Goal: Task Accomplishment & Management: Complete application form

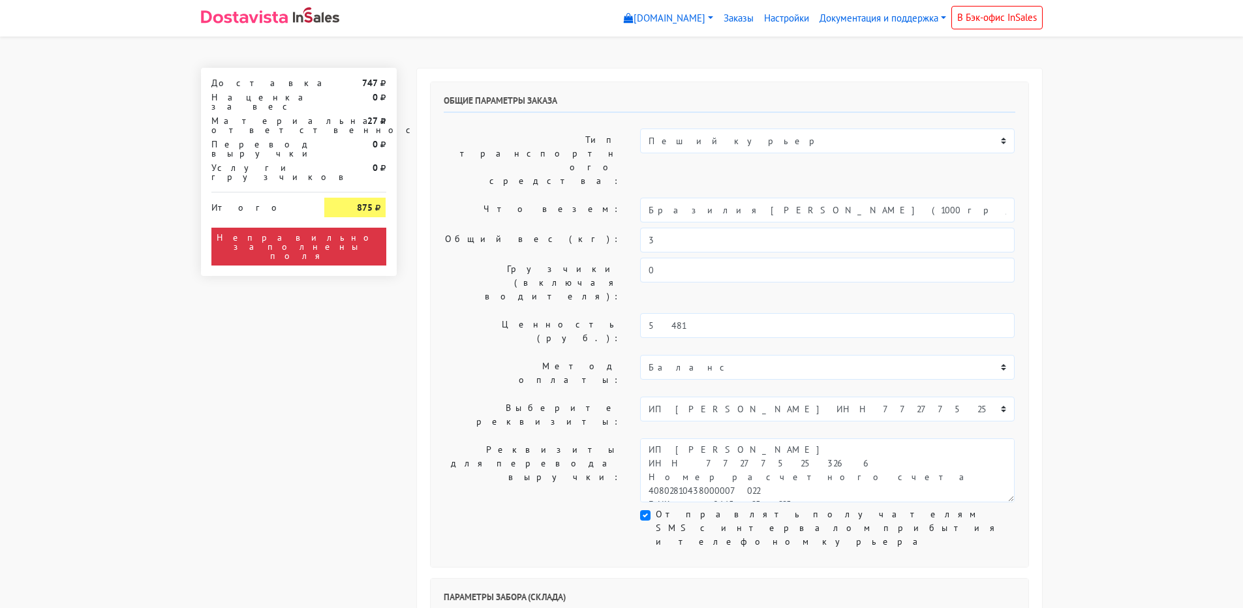
select select "1265"
select select "08:30"
click at [678, 228] on input "3" at bounding box center [827, 240] width 375 height 25
type input "3,5"
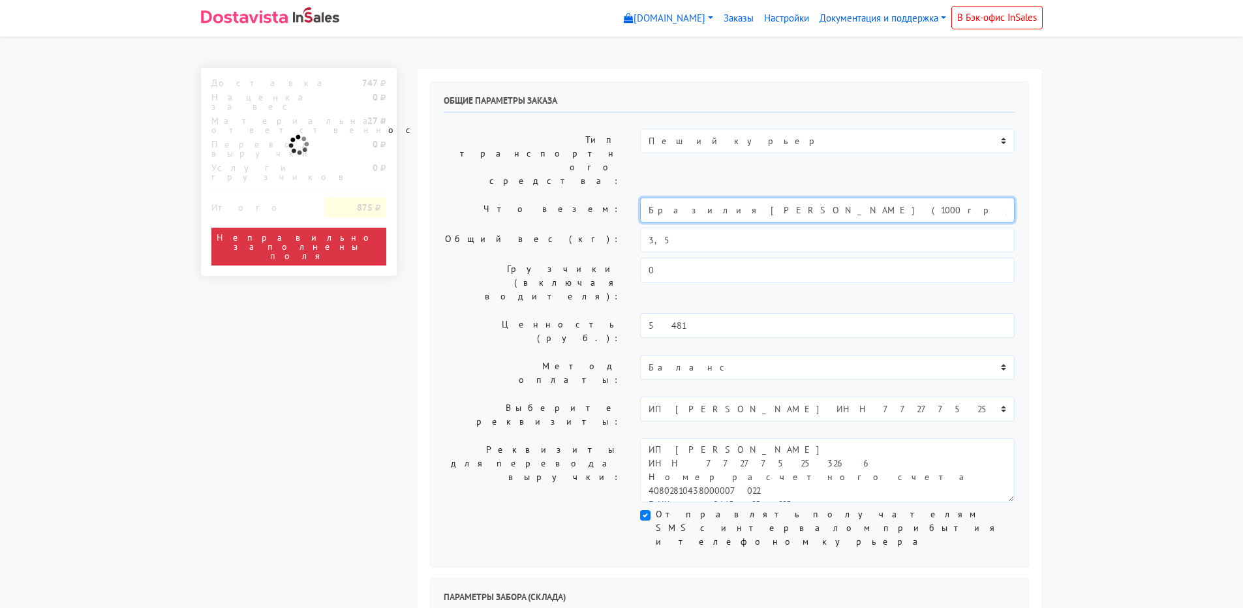
drag, startPoint x: 833, startPoint y: 168, endPoint x: -57, endPoint y: 144, distance: 890.0
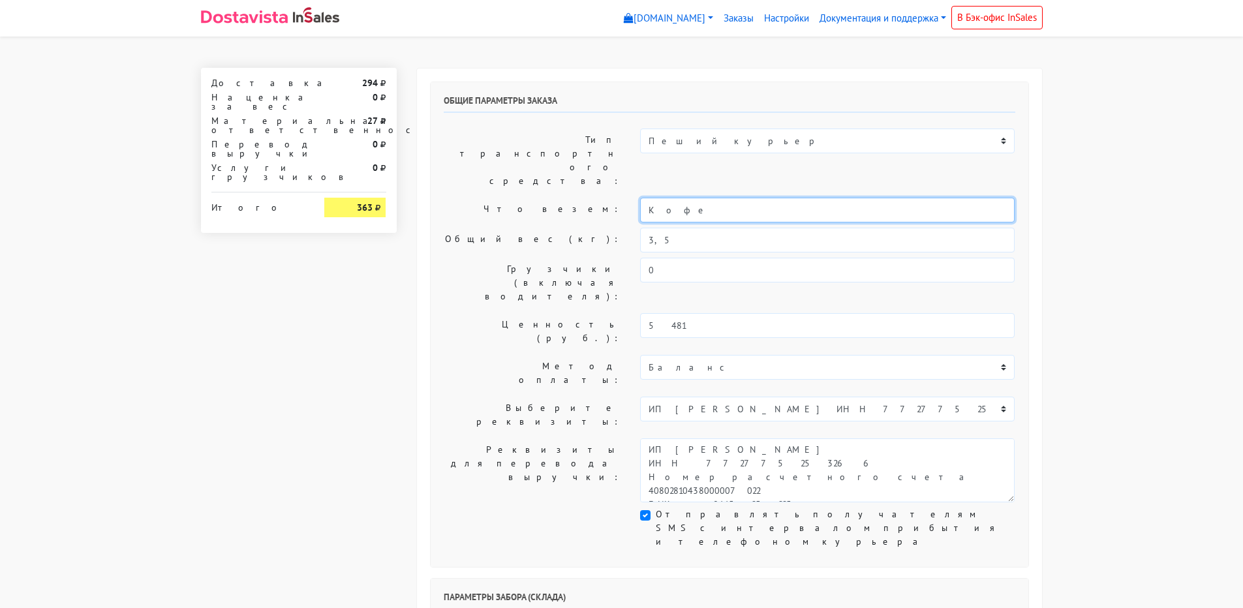
type input "Кофе"
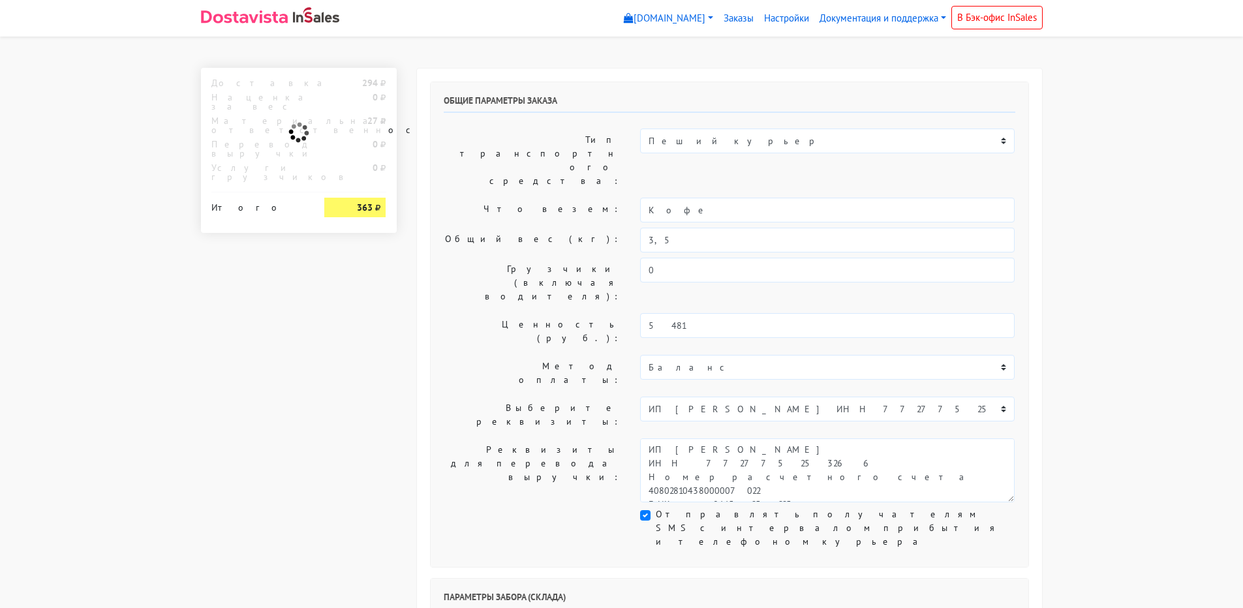
click at [505, 228] on label "Общий вес (кг):" at bounding box center [532, 240] width 197 height 25
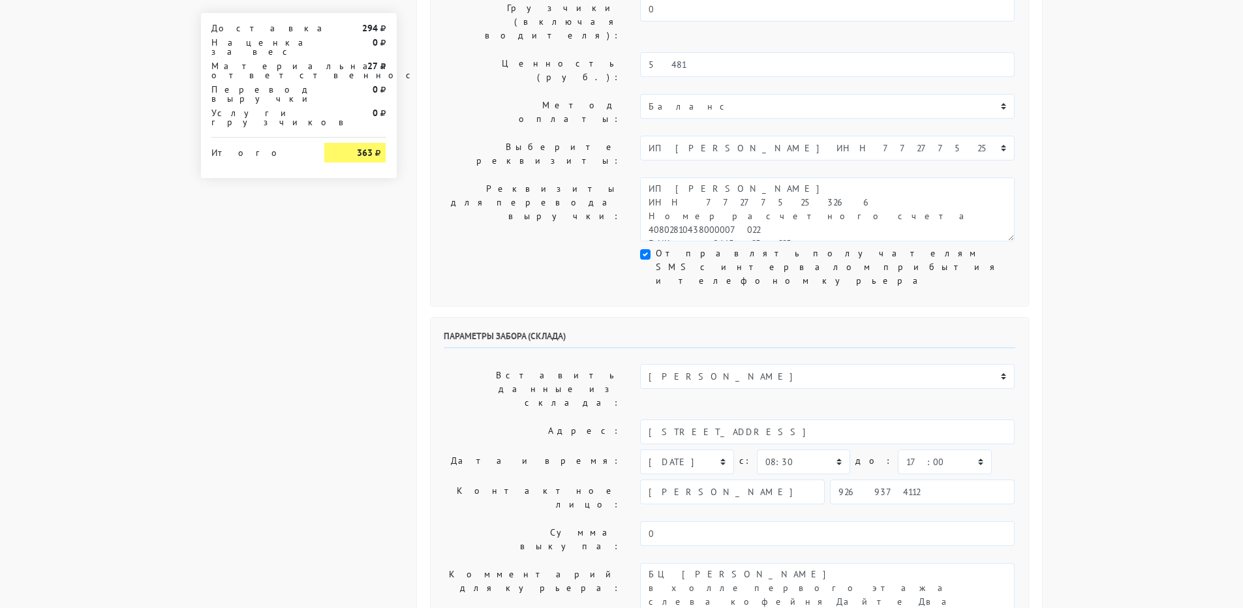
scroll to position [326, 0]
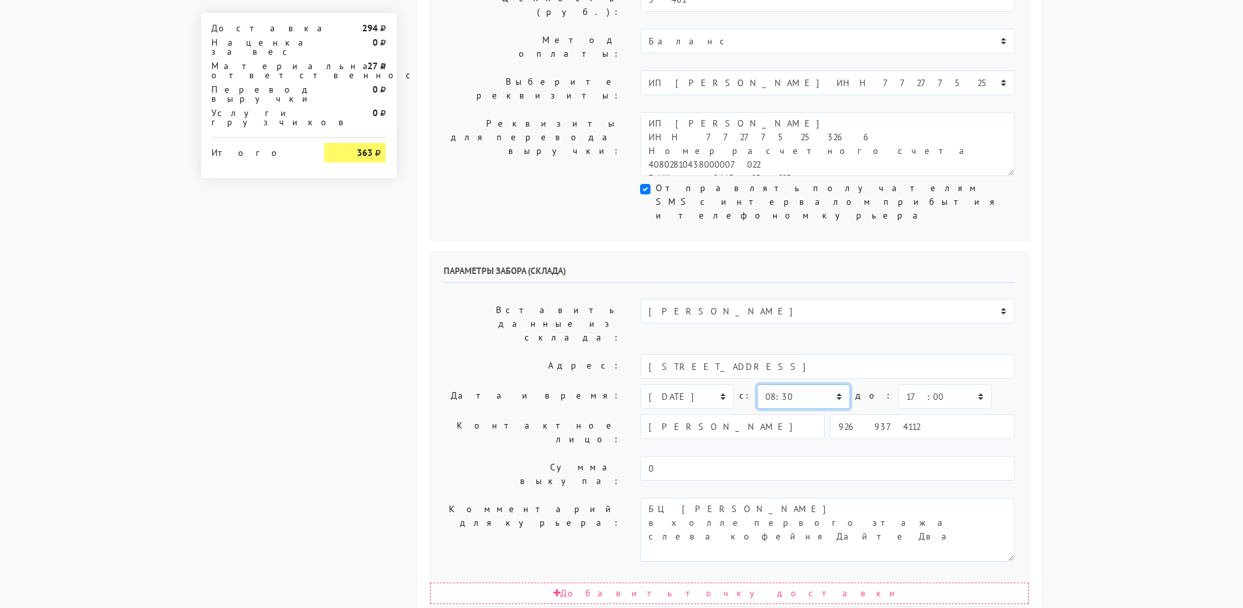
click at [791, 384] on select "00:00 00:30 01:00 01:30 02:00 02:30 03:00 03:30 04:00 04:30 05:00 05:30 06:00 0…" at bounding box center [803, 396] width 93 height 25
select select "09:00"
click at [757, 384] on select "00:00 00:30 01:00 01:30 02:00 02:30 03:00 03:30 04:00 04:30 05:00 05:30 06:00 0…" at bounding box center [803, 396] width 93 height 25
click at [898, 384] on select "00:00 00:30 01:00 01:30 02:00 02:30 03:00 03:30 04:00 04:30 05:00 05:30 06:00 0…" at bounding box center [944, 396] width 93 height 25
select select "11:00"
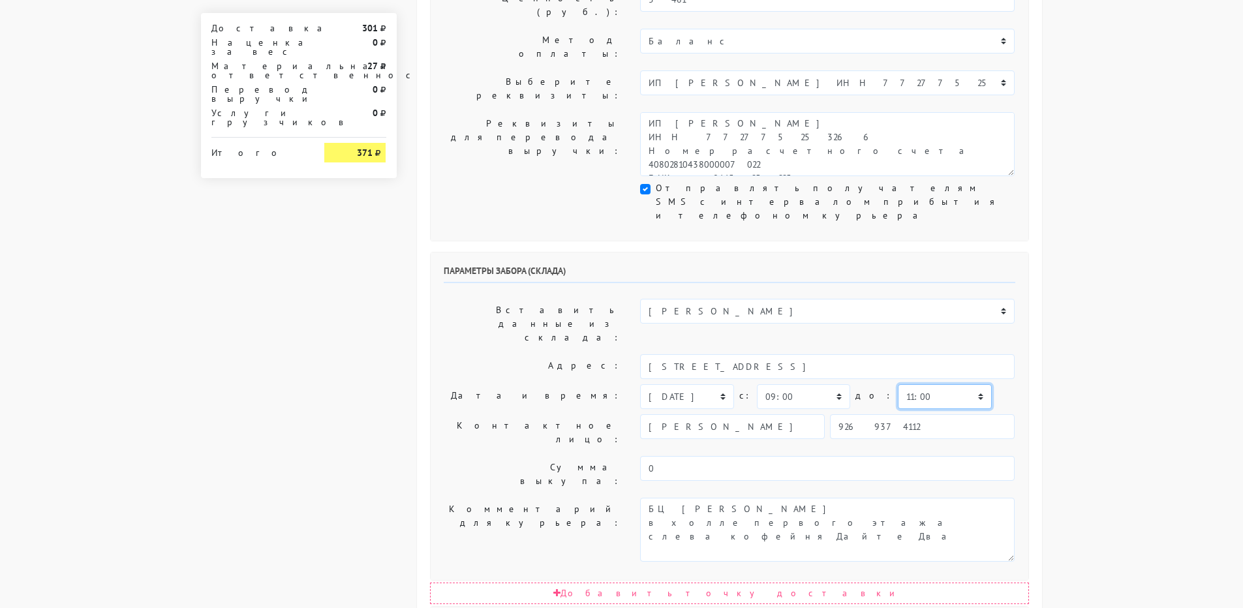
click at [898, 384] on select "00:00 00:30 01:00 01:30 02:00 02:30 03:00 03:30 04:00 04:30 05:00 05:30 06:00 0…" at bounding box center [944, 396] width 93 height 25
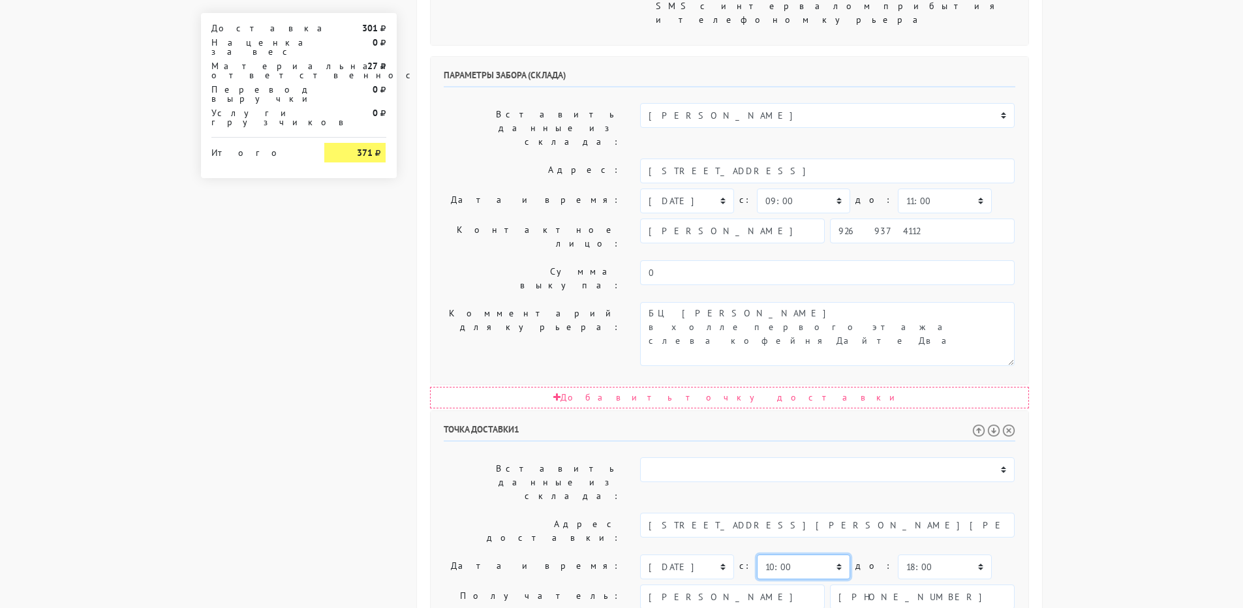
click at [802, 555] on select "00:00 00:30 01:00 01:30 02:00 02:30 03:00 03:30 04:00 04:30 05:00 05:30 06:00 0…" at bounding box center [803, 567] width 93 height 25
click at [898, 555] on select "00:00 00:30 01:00 01:30 02:00 02:30 03:00 03:30 04:00 04:30 05:00 05:30 06:00 0…" at bounding box center [944, 567] width 93 height 25
select select "13:00"
click at [898, 555] on select "00:00 00:30 01:00 01:30 02:00 02:30 03:00 03:30 04:00 04:30 05:00 05:30 06:00 0…" at bounding box center [944, 567] width 93 height 25
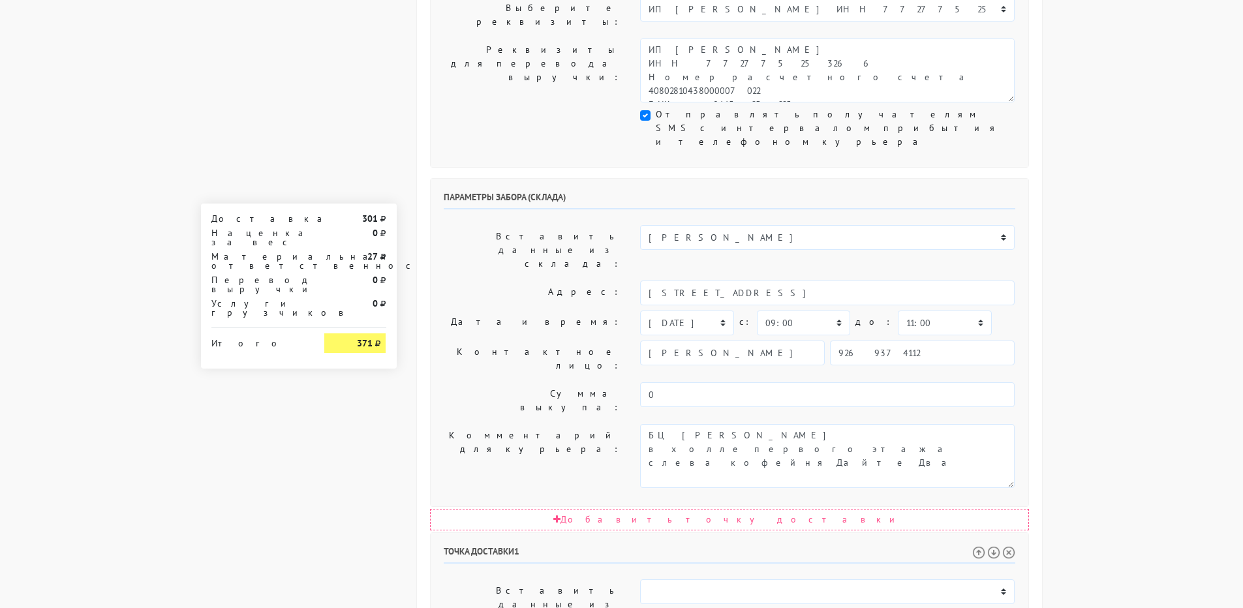
scroll to position [335, 0]
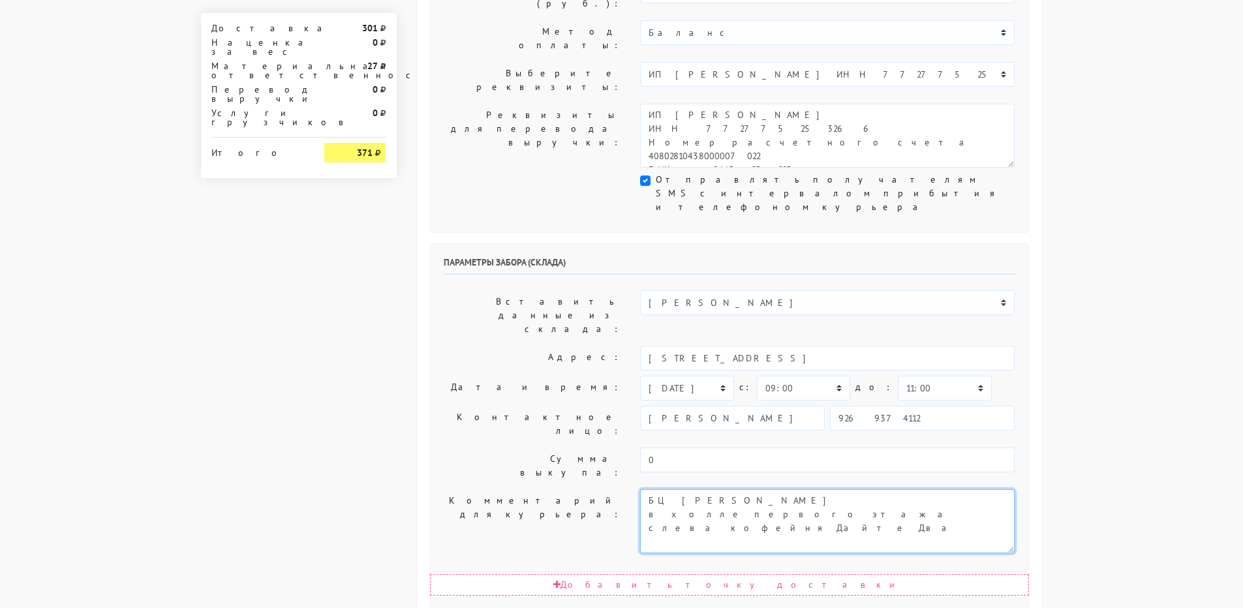
click at [651, 490] on textarea "Заход со стороны Верейская 29 стр 139" at bounding box center [827, 522] width 375 height 64
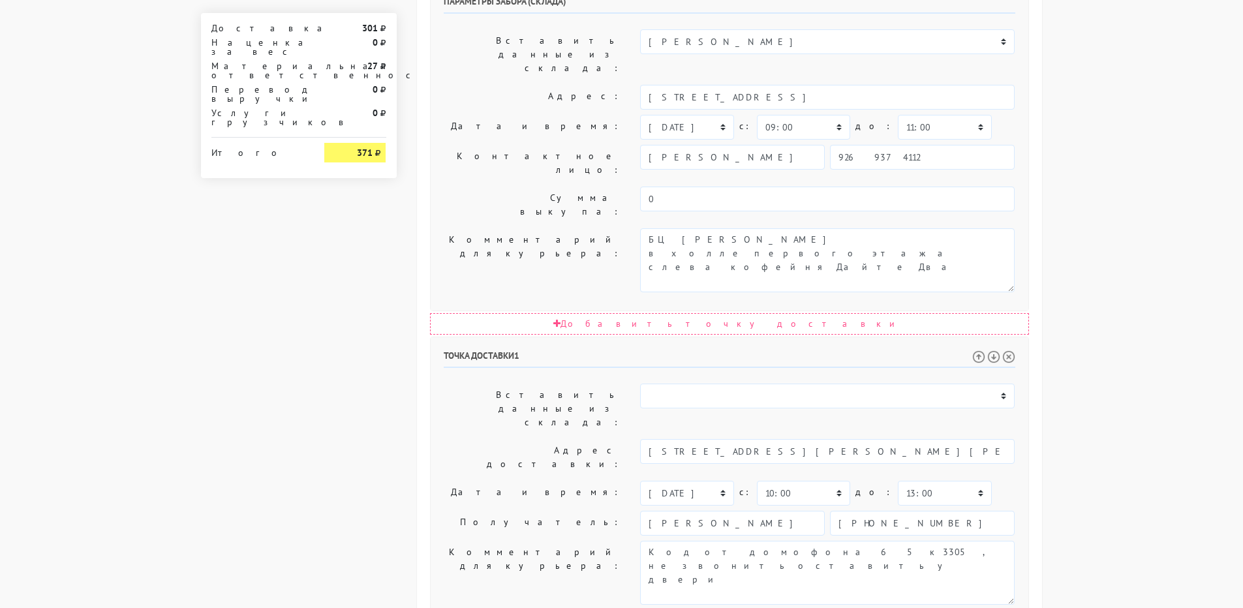
drag, startPoint x: 679, startPoint y: 439, endPoint x: 625, endPoint y: 435, distance: 54.4
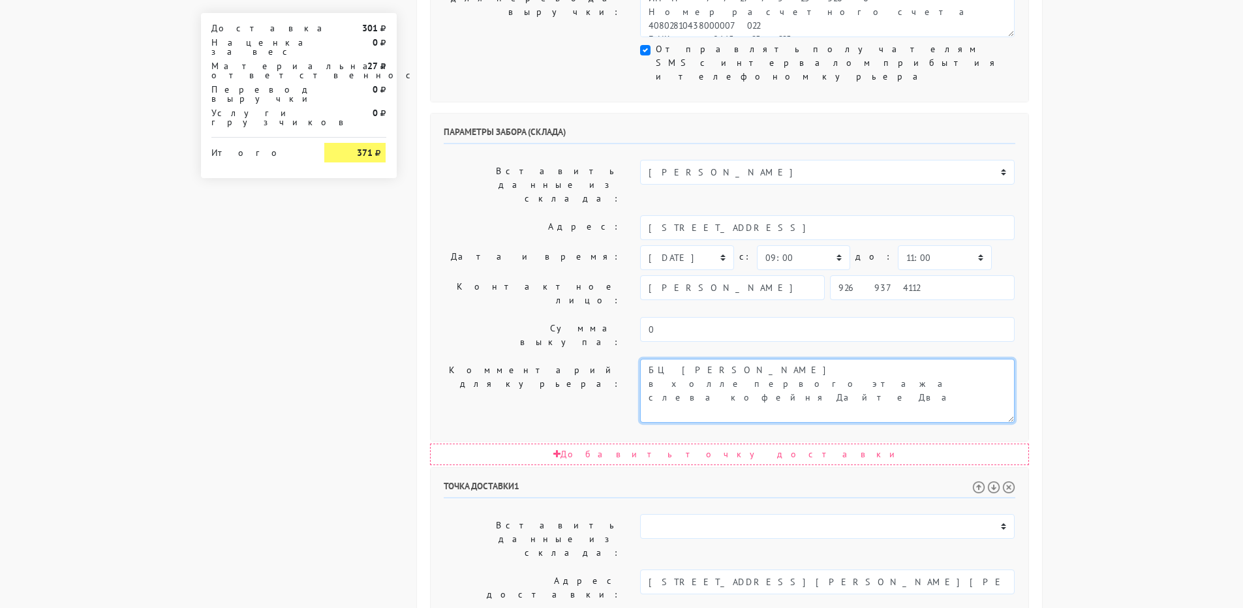
click at [646, 359] on textarea "Заход со стороны Верейская 29 стр 139" at bounding box center [827, 391] width 375 height 64
paste textarea "3509"
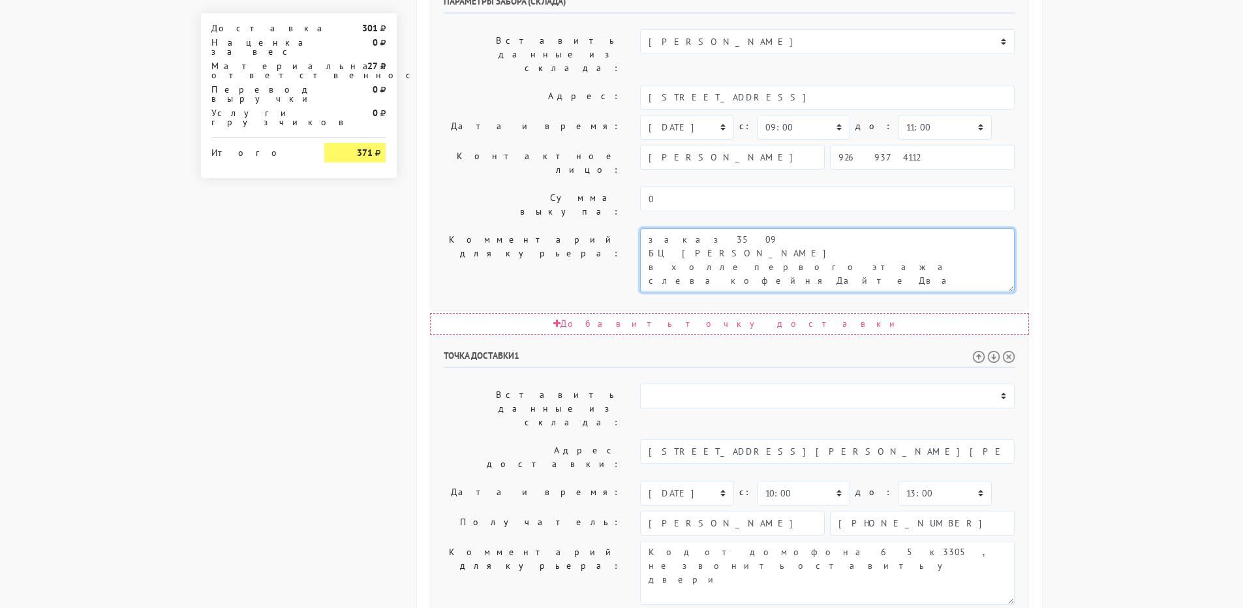
type textarea "заказ 3509 БЦ [PERSON_NAME] в холле первого этажа слева кофейня Дайте Два"
